Goal: Task Accomplishment & Management: Use online tool/utility

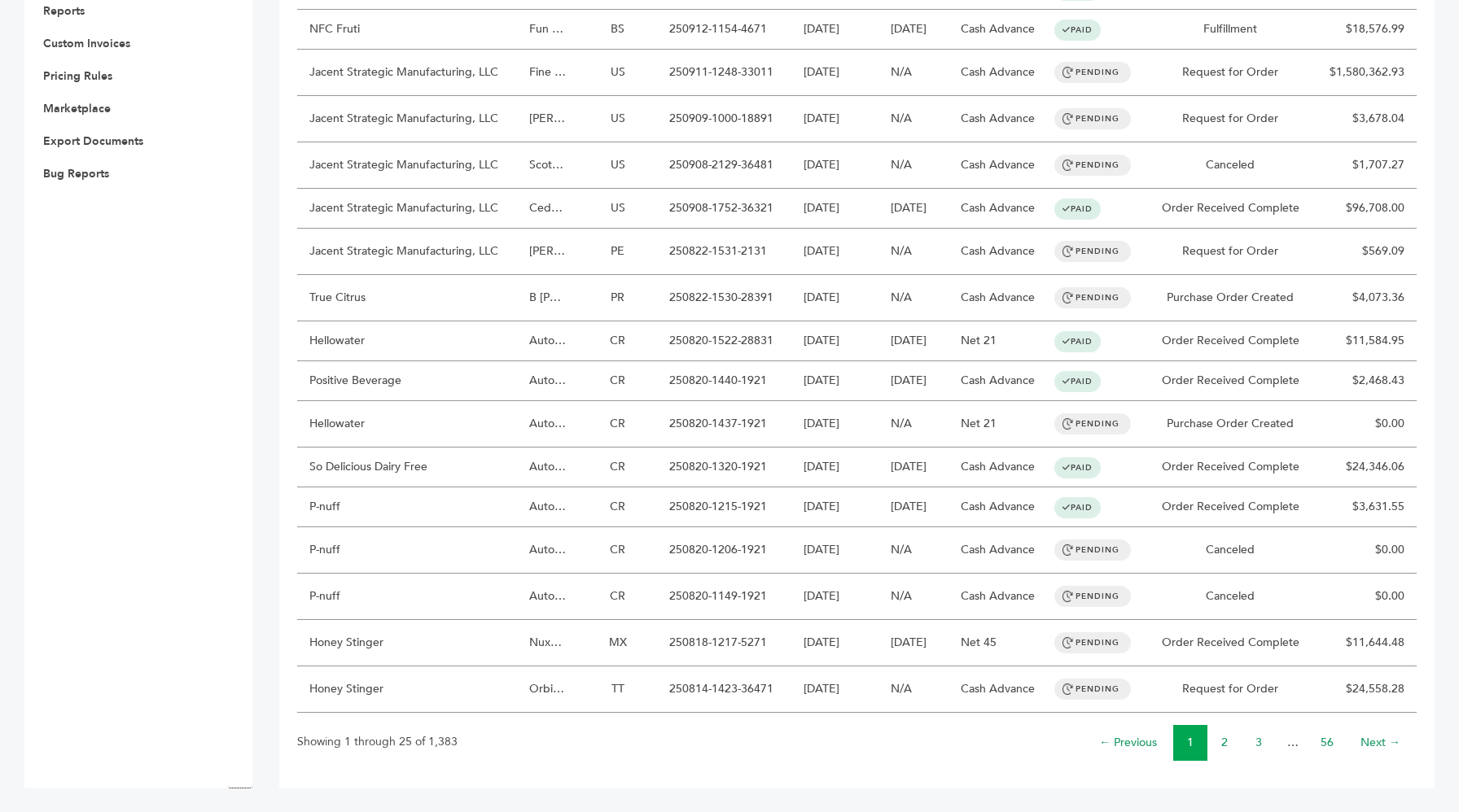
scroll to position [715, 0]
click at [1258, 745] on link "3" at bounding box center [1258, 743] width 7 height 16
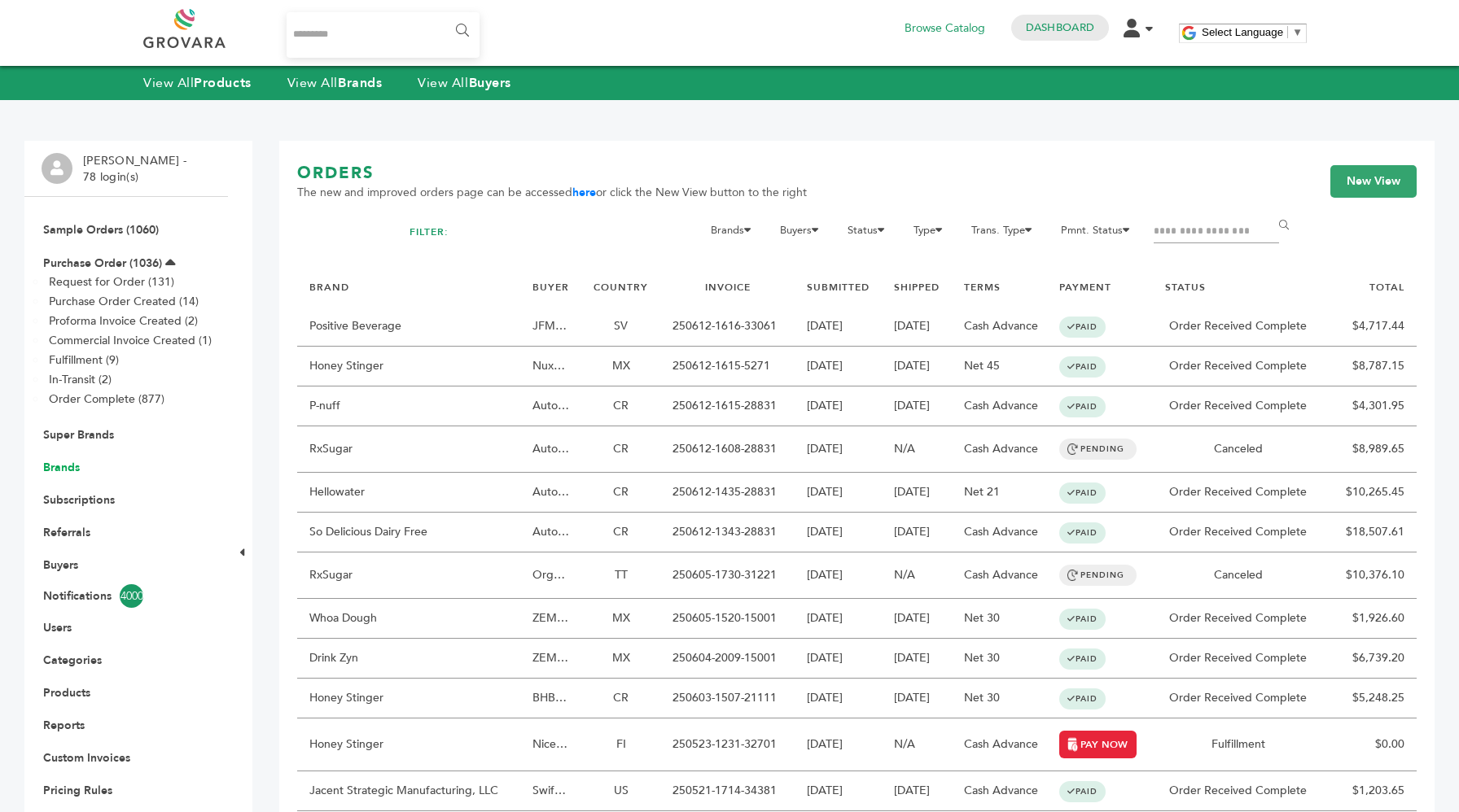
click at [62, 462] on link "Brands" at bounding box center [61, 468] width 36 height 16
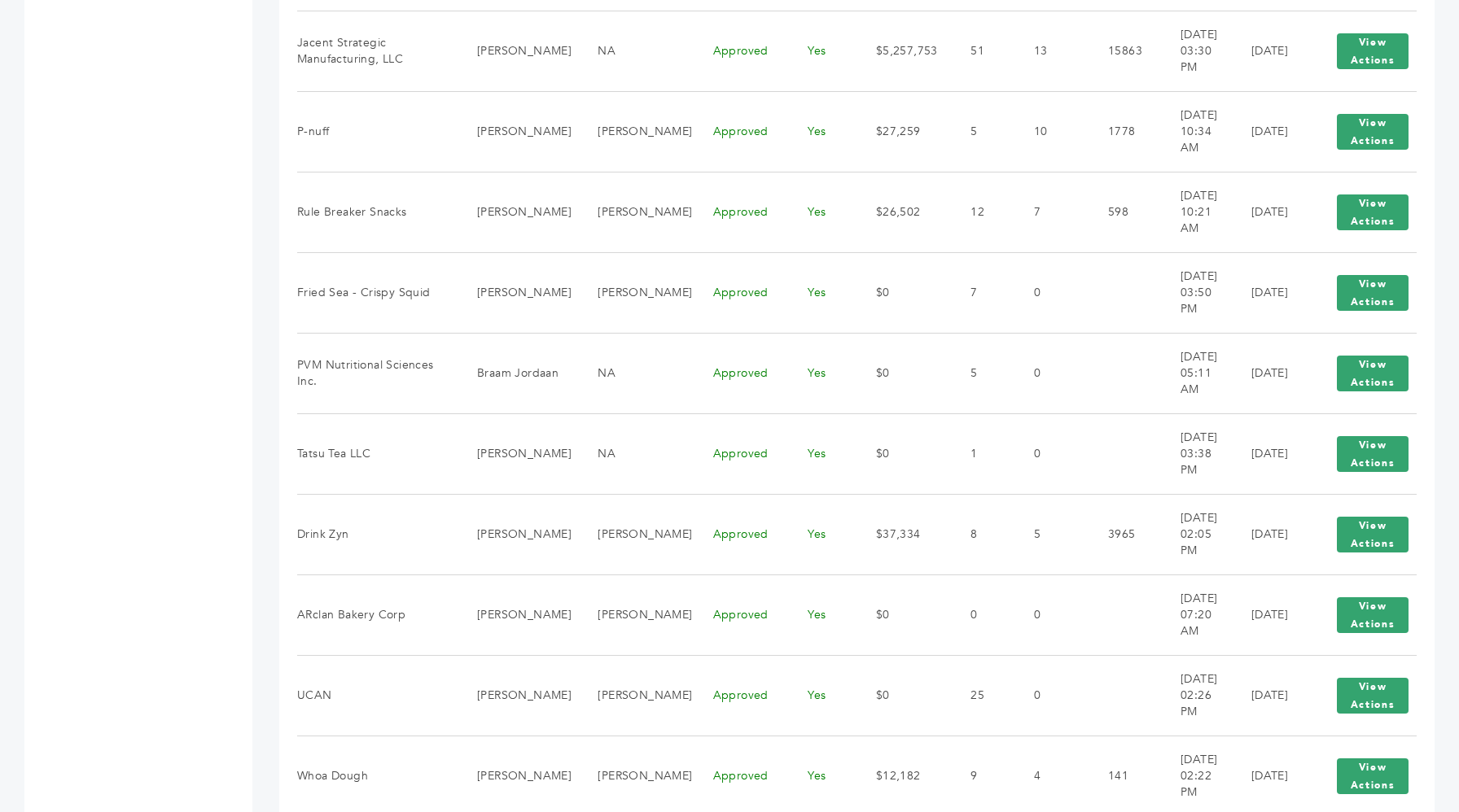
scroll to position [1729, 0]
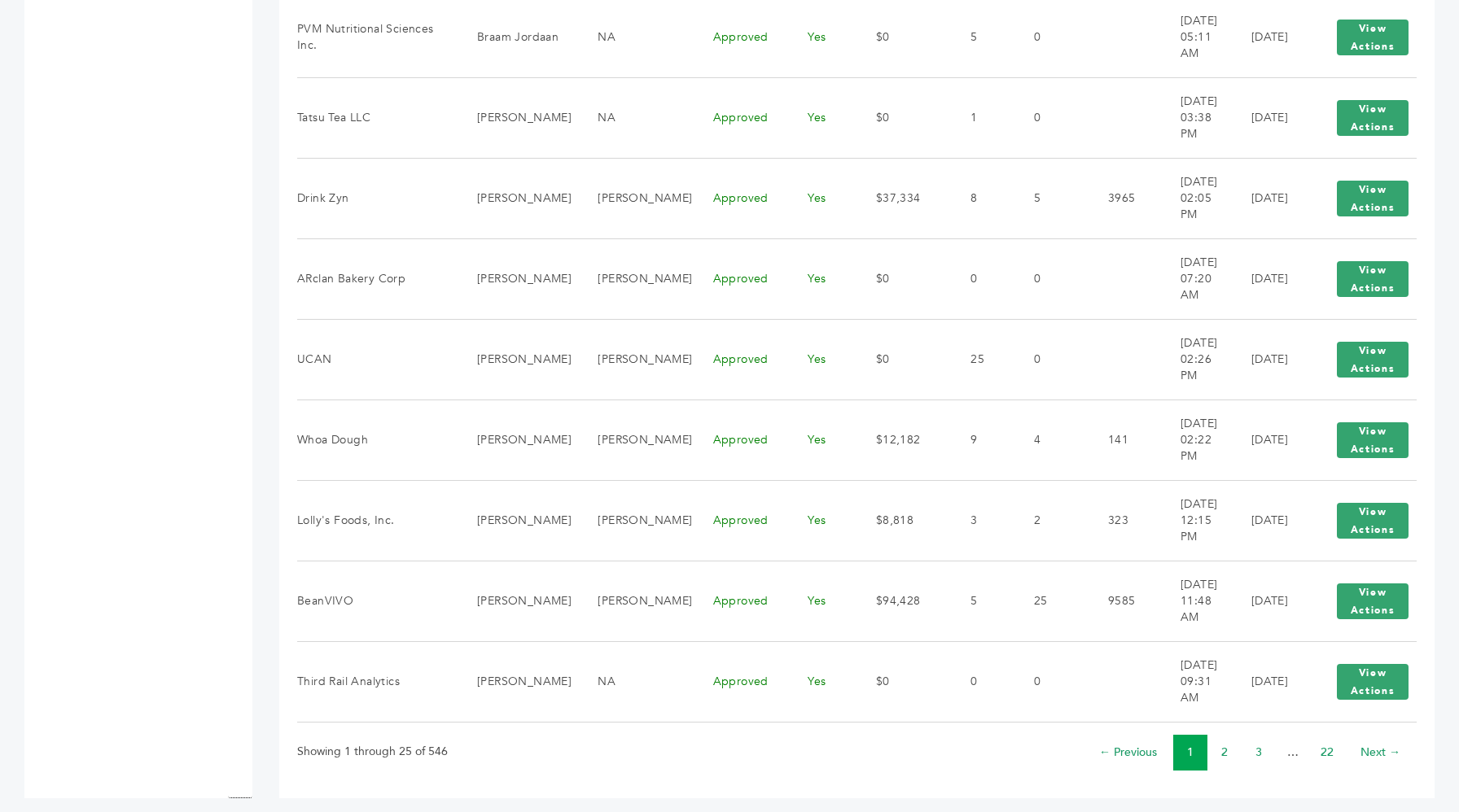
click at [1264, 748] on li "3" at bounding box center [1258, 753] width 35 height 35
click at [1260, 747] on link "3" at bounding box center [1258, 752] width 7 height 16
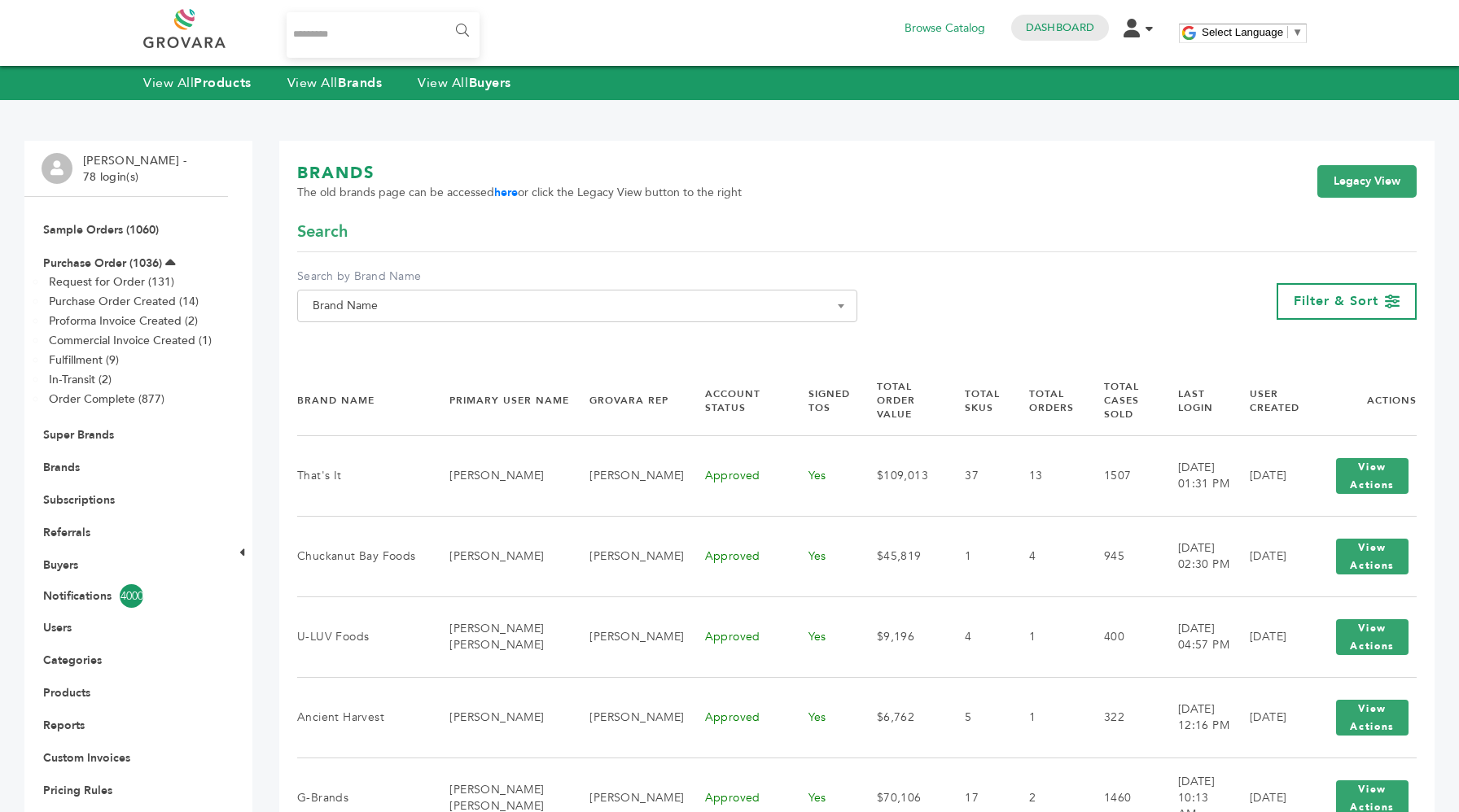
scroll to position [236, 0]
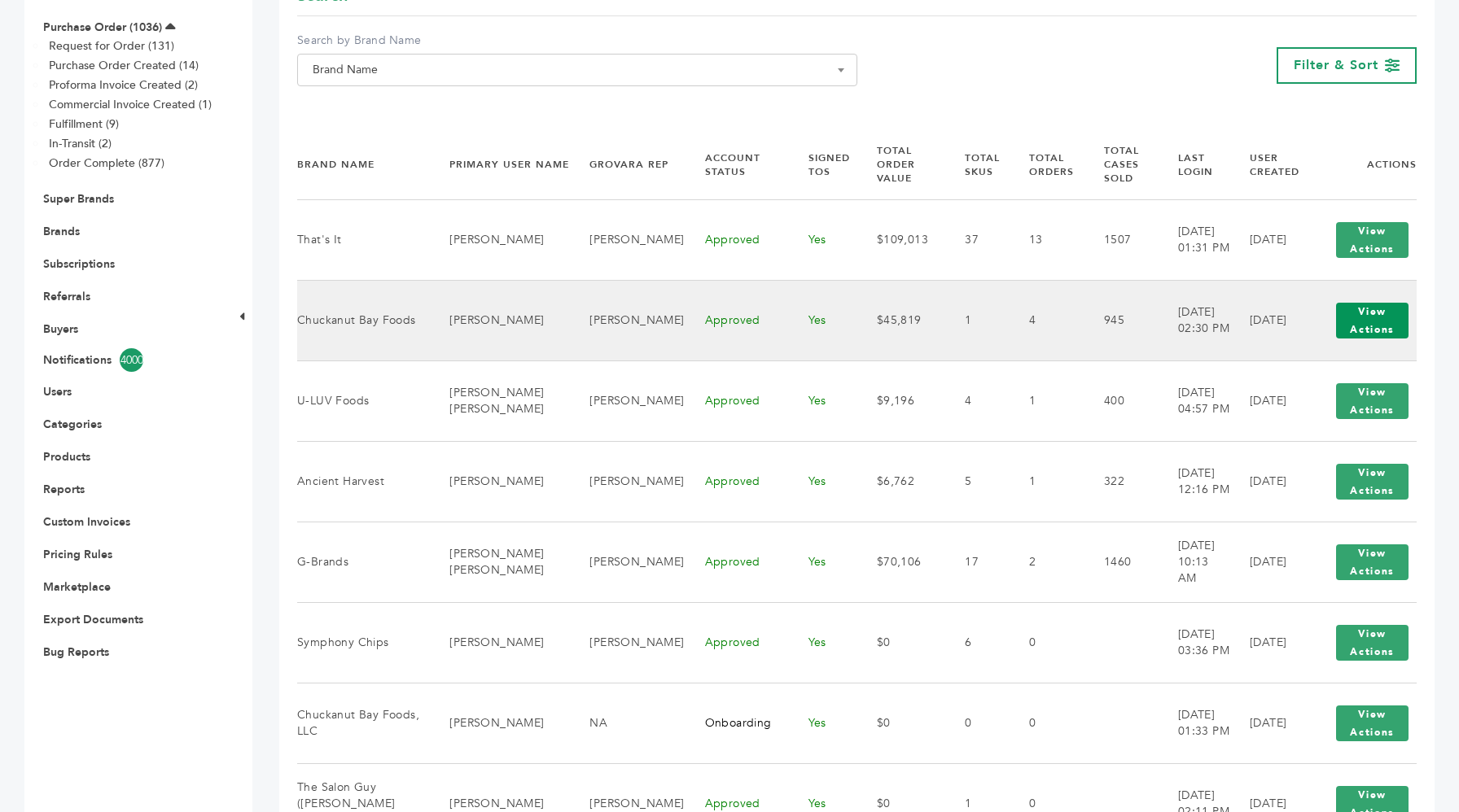
click at [1351, 330] on button "View Actions" at bounding box center [1372, 320] width 73 height 35
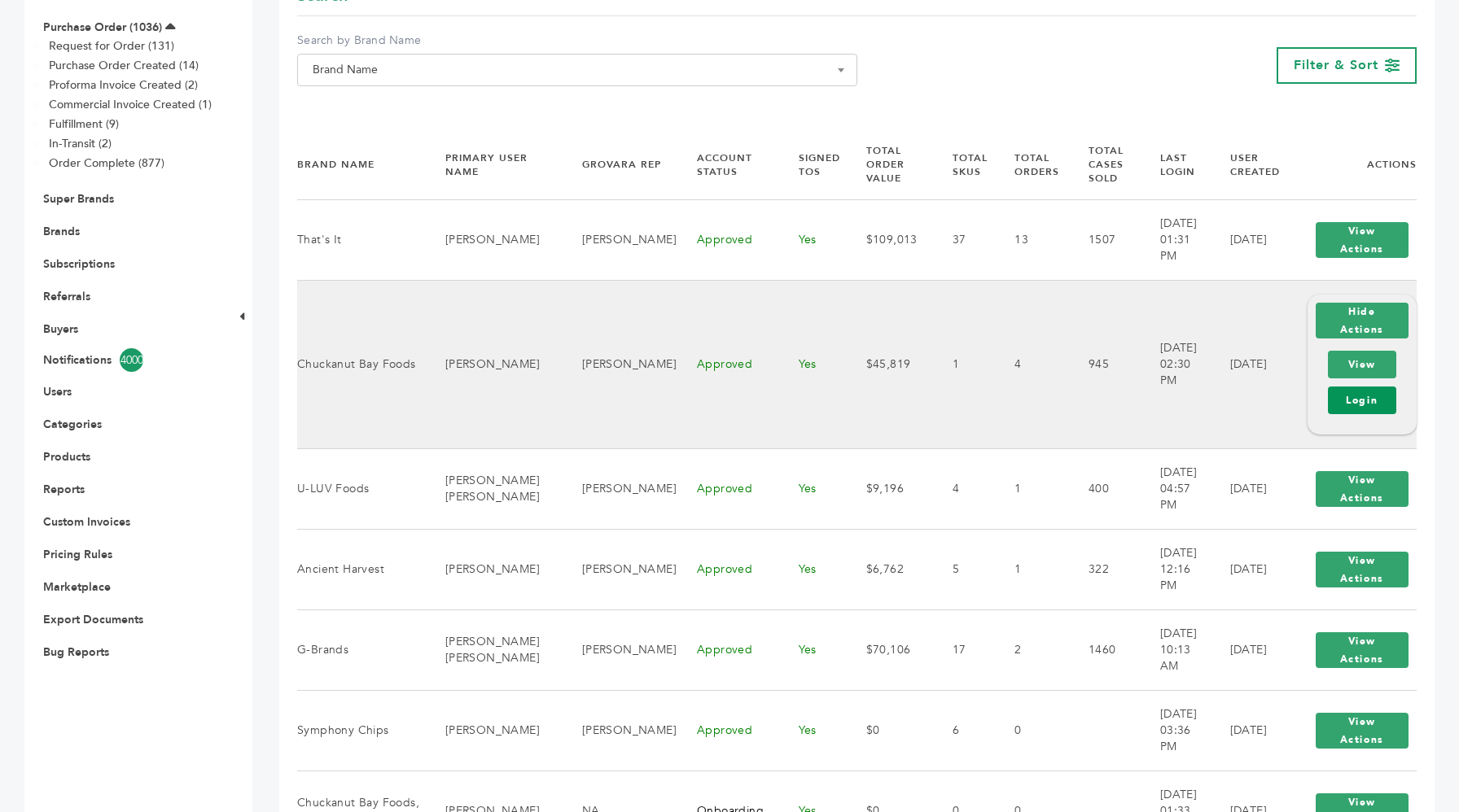
click at [1352, 403] on link "Login" at bounding box center [1361, 400] width 68 height 28
